Goal: Navigation & Orientation: Find specific page/section

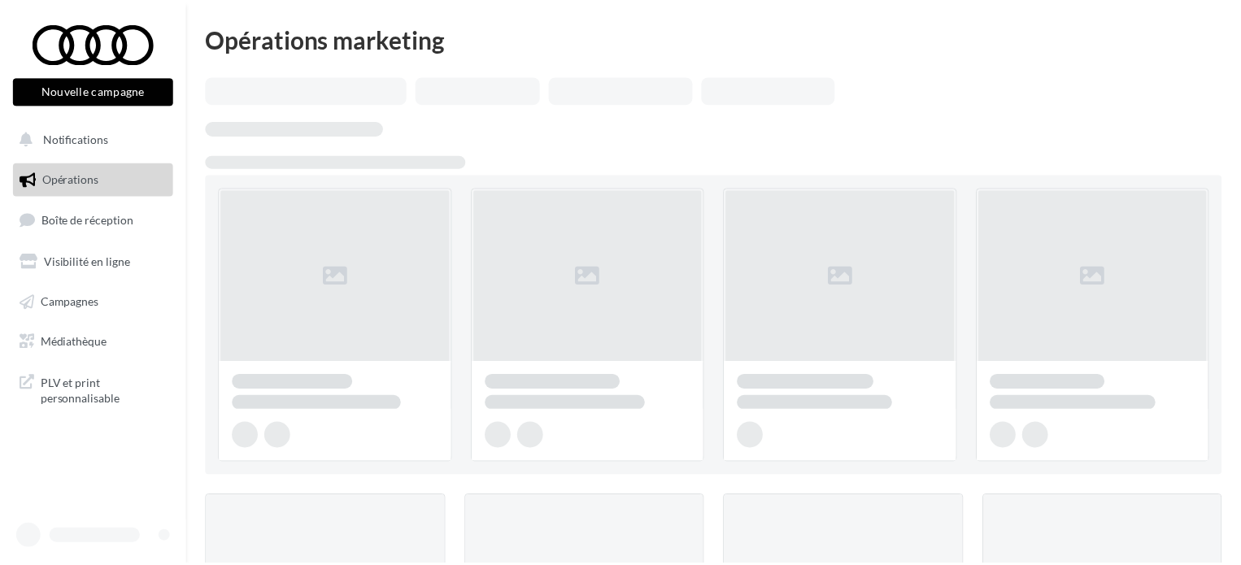
scroll to position [216, 0]
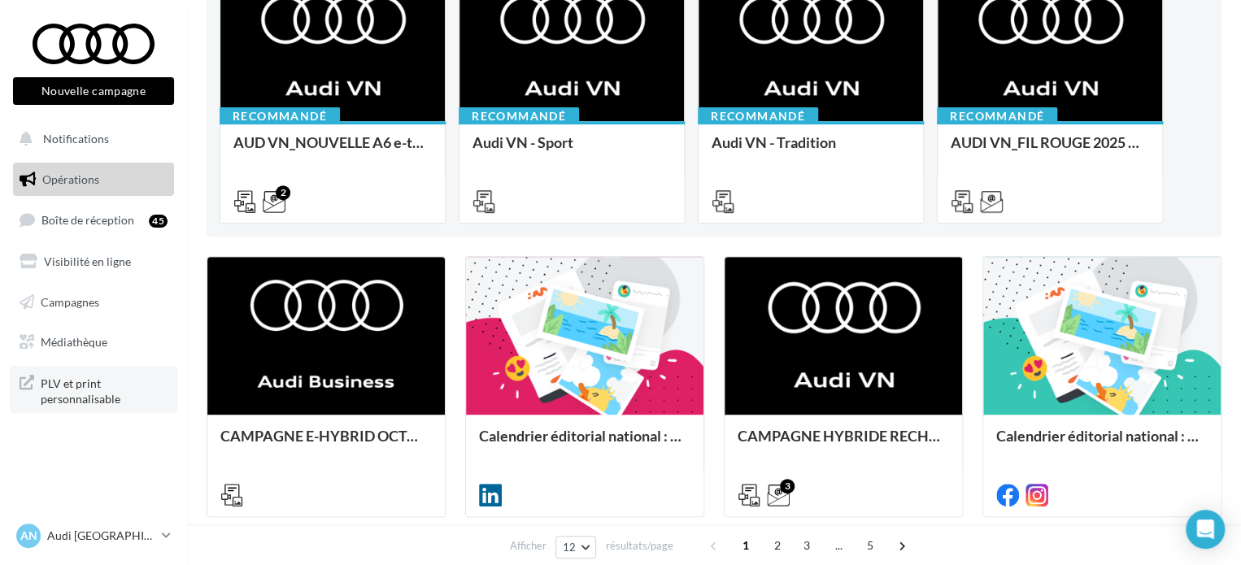
click at [96, 393] on span "PLV et print personnalisable" at bounding box center [104, 389] width 127 height 35
click at [133, 520] on link "AN Audi NARBONNE audi-narb-hol" at bounding box center [93, 535] width 161 height 31
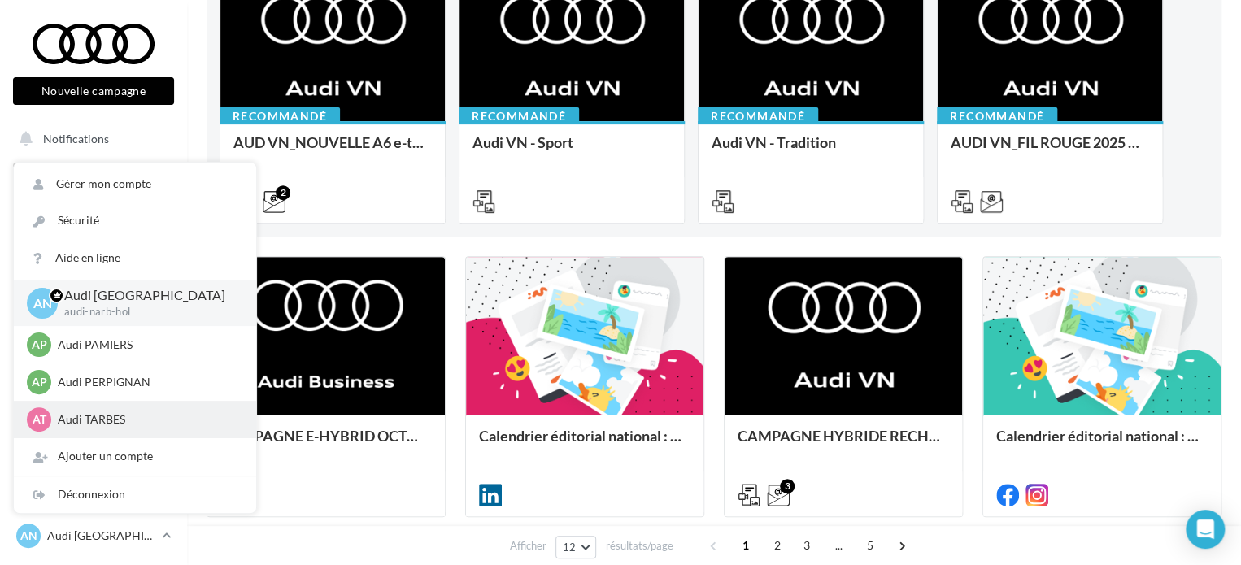
click at [127, 417] on p "Audi TARBES" at bounding box center [147, 419] width 179 height 16
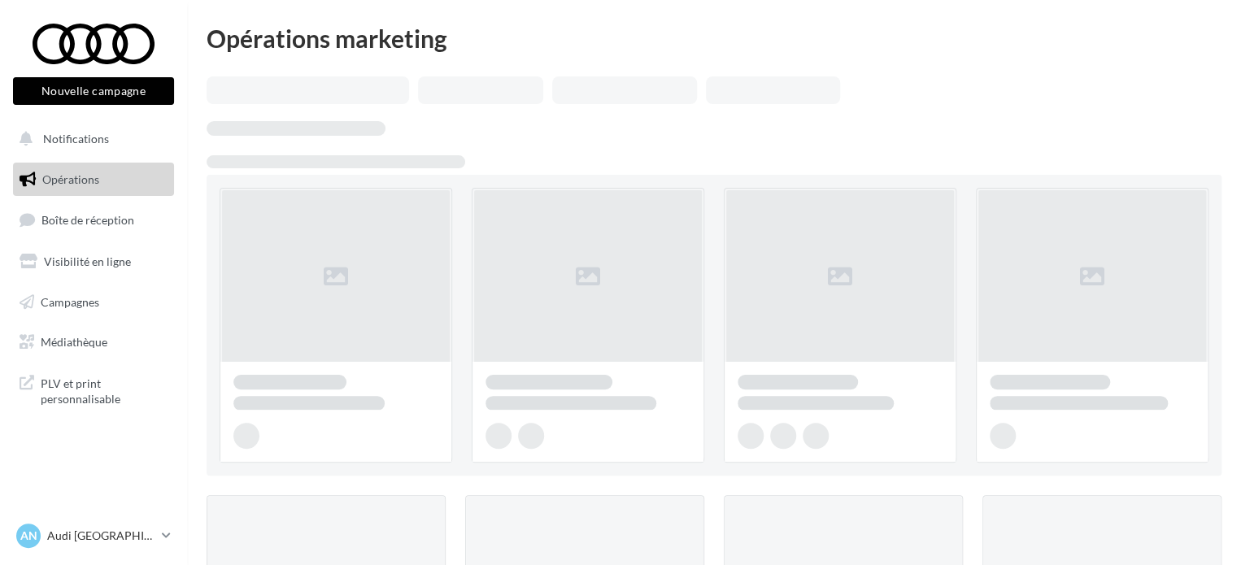
click at [80, 537] on p "Audi [GEOGRAPHIC_DATA]" at bounding box center [101, 536] width 108 height 16
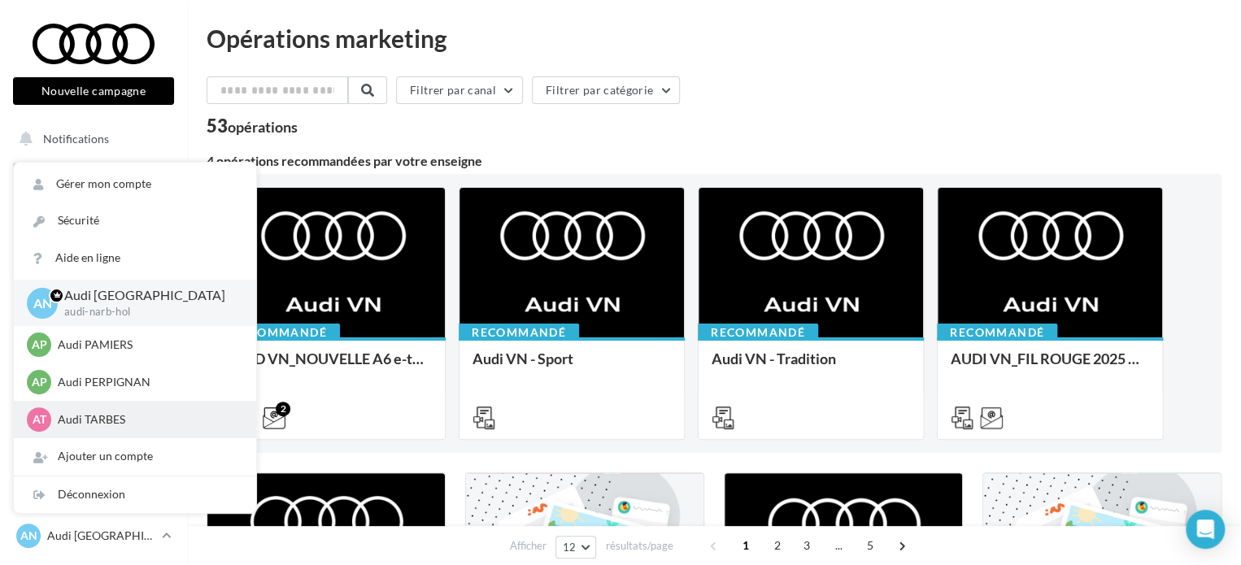
click at [115, 428] on div "AT Audi TARBES audi-tarb-hol" at bounding box center [135, 419] width 216 height 24
